Goal: Information Seeking & Learning: Learn about a topic

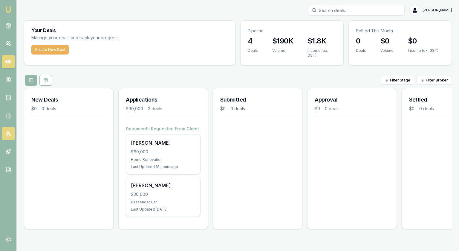
click at [6, 136] on rect at bounding box center [6, 134] width 1 height 1
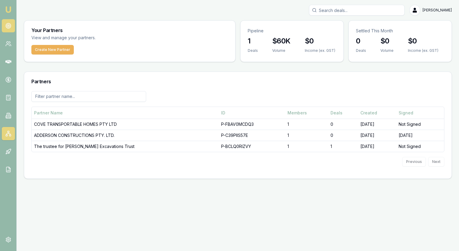
click at [12, 27] on link at bounding box center [8, 25] width 13 height 13
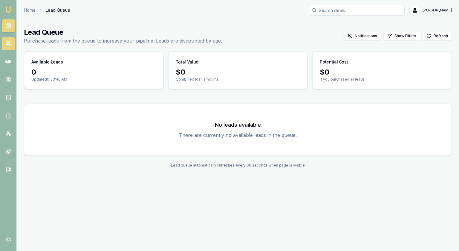
click at [8, 46] on icon at bounding box center [8, 44] width 6 height 6
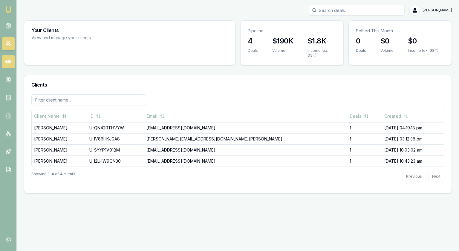
click at [7, 60] on icon at bounding box center [8, 62] width 6 height 4
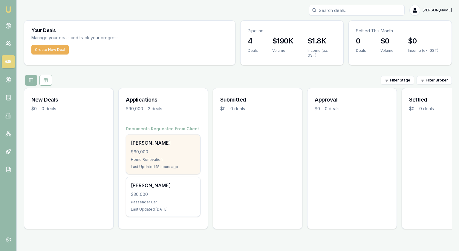
click at [174, 156] on div "Rebecca Dawe $60,000 Home Renovation Last Updated: 18 hours ago" at bounding box center [163, 153] width 74 height 39
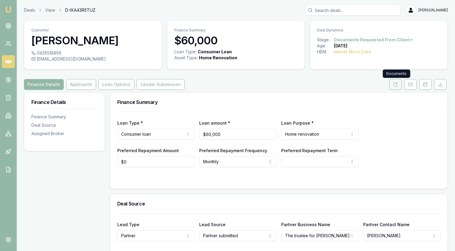
click at [393, 84] on button at bounding box center [395, 84] width 13 height 11
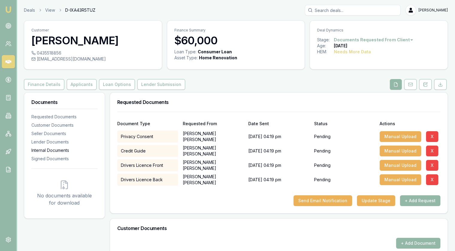
click at [57, 149] on div "Internal Documents" at bounding box center [64, 150] width 66 height 6
click at [8, 25] on icon at bounding box center [8, 26] width 6 height 6
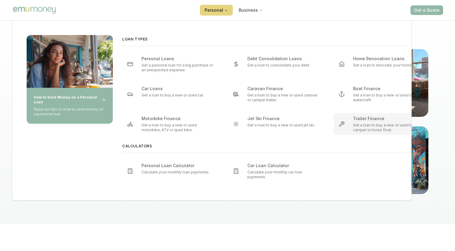
click at [365, 129] on p "Get a loan to buy a new or used trailer, camper or horse float." at bounding box center [390, 128] width 74 height 10
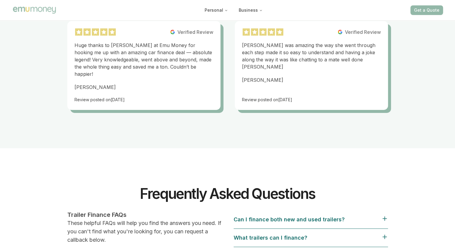
scroll to position [4307, 0]
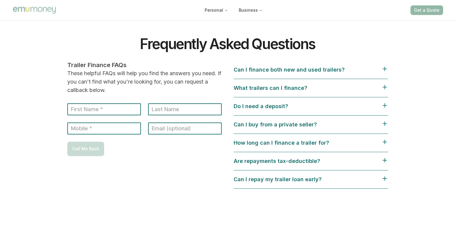
click at [308, 174] on div "Can I repay my trailer loan early?" at bounding box center [311, 179] width 154 height 18
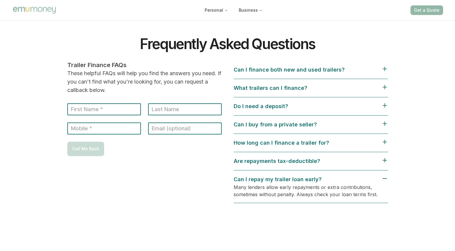
click at [308, 157] on div "Are repayments tax-deductible?" at bounding box center [281, 161] width 94 height 8
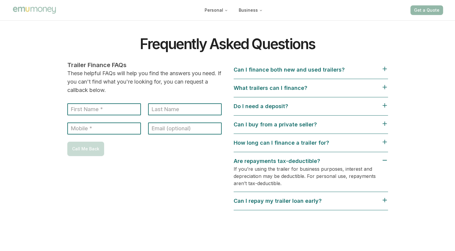
click at [261, 138] on div "How long can I finance a trailer for?" at bounding box center [285, 142] width 103 height 8
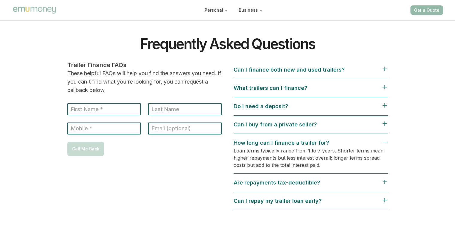
click at [261, 120] on div "Can I buy from a private seller?" at bounding box center [279, 124] width 90 height 8
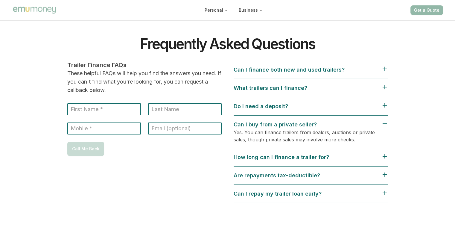
click at [262, 102] on div "Do I need a deposit?" at bounding box center [265, 106] width 62 height 8
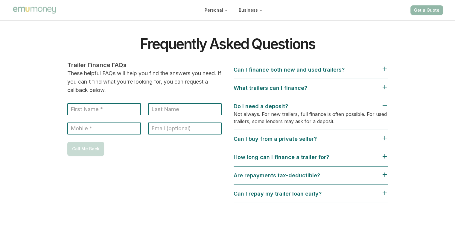
click at [282, 84] on div "What trailers can I finance?" at bounding box center [274, 88] width 81 height 8
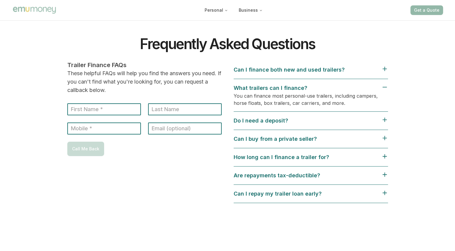
click at [286, 66] on div "Can I finance both new and used trailers?" at bounding box center [293, 70] width 118 height 8
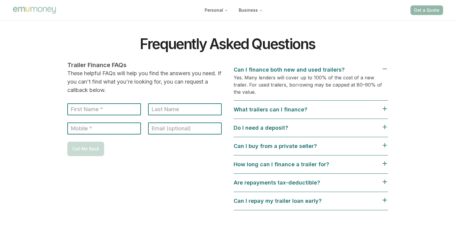
click at [290, 101] on div "What trailers can I finance?" at bounding box center [311, 110] width 154 height 18
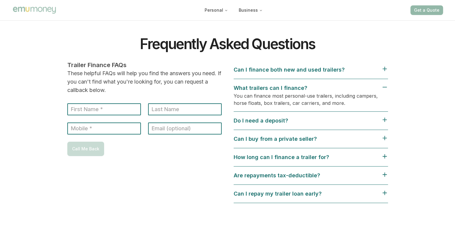
click at [288, 66] on div "Can I finance both new and used trailers?" at bounding box center [293, 70] width 118 height 8
